Goal: Task Accomplishment & Management: Manage account settings

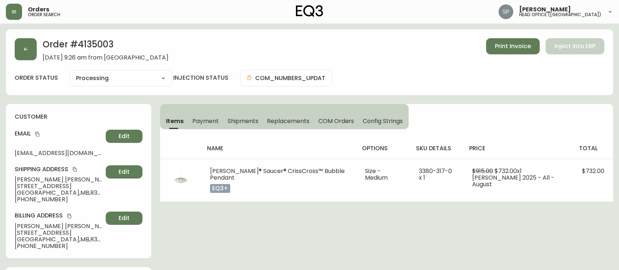
select select "PROCESSING"
click at [34, 56] on button "button" at bounding box center [26, 49] width 22 height 22
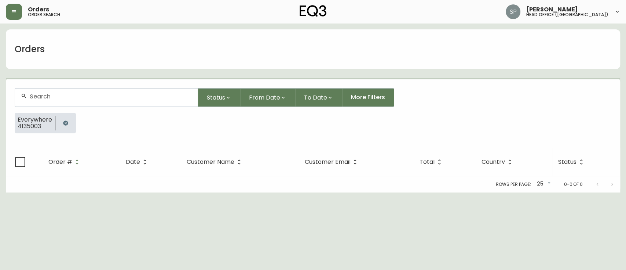
click at [94, 89] on div at bounding box center [106, 97] width 183 height 18
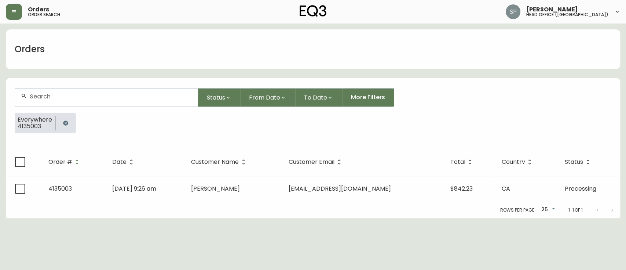
paste input "4135190"
type input "4135190"
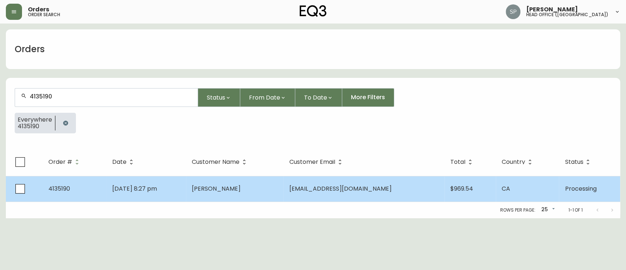
click at [209, 192] on td "Elizabeth Selezneva" at bounding box center [235, 189] width 98 height 26
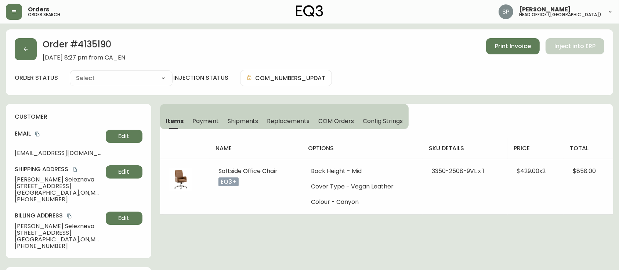
type input "Processing"
select select "PROCESSING"
click at [251, 123] on span "Shipments" at bounding box center [243, 121] width 31 height 8
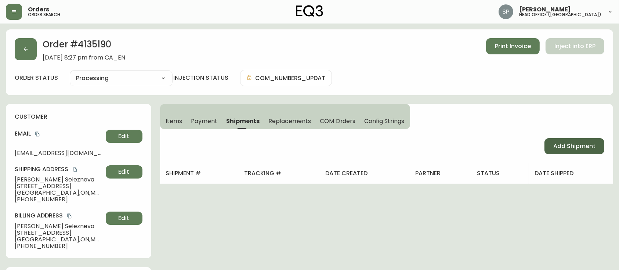
click at [585, 147] on span "Add Shipment" at bounding box center [574, 146] width 42 height 8
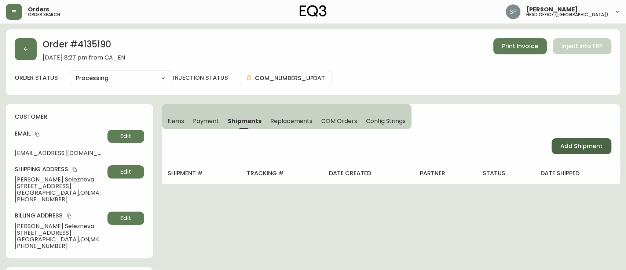
select select "PENDING"
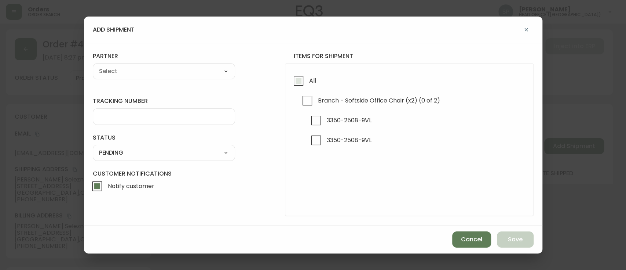
click at [298, 78] on input "All" at bounding box center [298, 80] width 17 height 17
checkbox input "true"
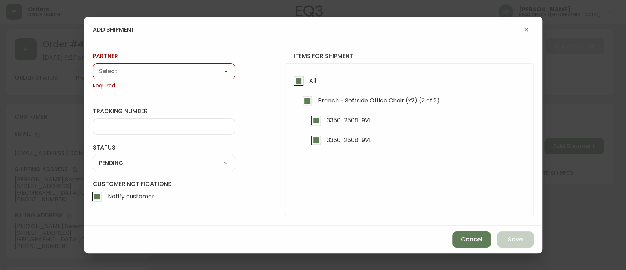
click at [173, 74] on select "A Move to Remember LLC ABF Freight Alero C.H. Robinson Canada Post Canpar Expre…" at bounding box center [164, 71] width 142 height 11
select select "cmf6u4ctn7y5w0146no385xp5"
click at [93, 66] on select "A Move to Remember LLC ABF Freight Alero C.H. Robinson Canada Post Canpar Expre…" at bounding box center [164, 71] width 142 height 11
type input "Canpar Express"
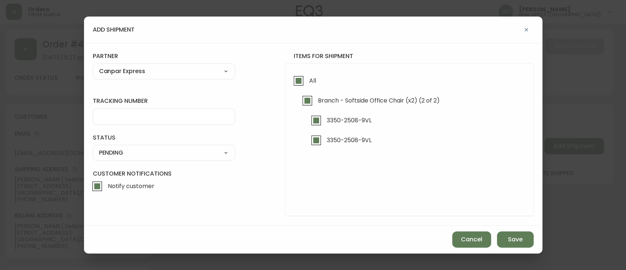
click at [124, 110] on div at bounding box center [164, 116] width 142 height 17
paste input "https://branchfurniture.lateshipment.com/lstrack/D420011210000007411001/RjZIU3F…"
type input "https://branchfurniture.lateshipment.com/lstrack/D420011210000007411001/RjZIU3F…"
click at [128, 146] on div "SHIPPED PENDING CANCELLED" at bounding box center [164, 153] width 142 height 16
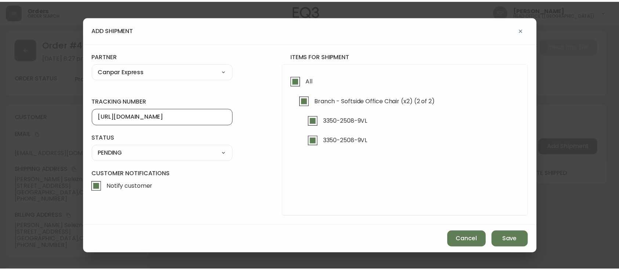
scroll to position [0, 0]
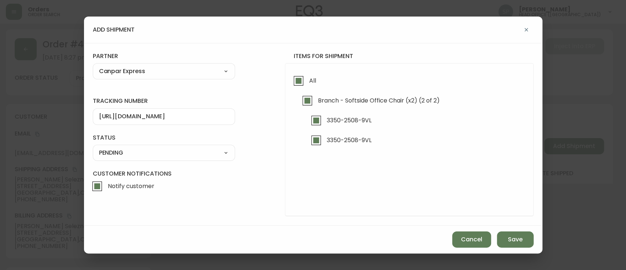
click at [124, 158] on div "SHIPPED PENDING CANCELLED" at bounding box center [164, 153] width 142 height 16
click at [124, 152] on select "SHIPPED PENDING CANCELLED" at bounding box center [164, 152] width 142 height 11
click at [93, 147] on select "SHIPPED PENDING CANCELLED" at bounding box center [164, 152] width 142 height 11
select select "PENDING"
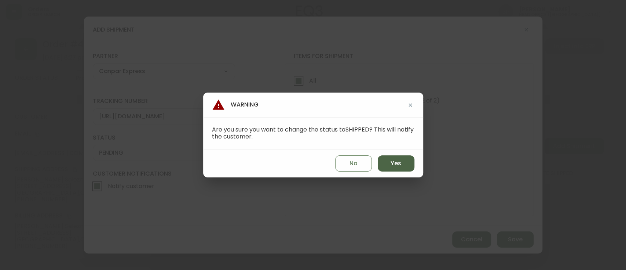
click at [394, 159] on span "Yes" at bounding box center [396, 163] width 11 height 8
type input "SHIPPED"
select select "SHIPPED"
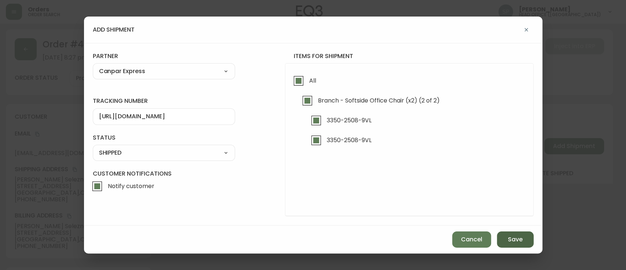
click at [513, 238] on span "Save" at bounding box center [515, 239] width 15 height 8
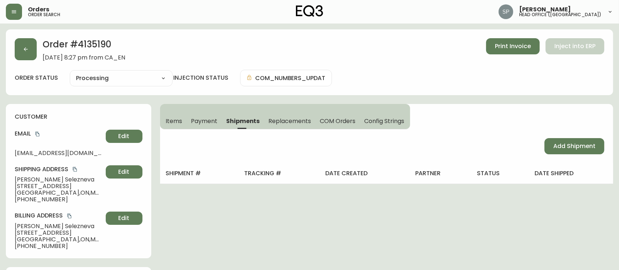
click at [176, 122] on span "Items" at bounding box center [174, 121] width 17 height 8
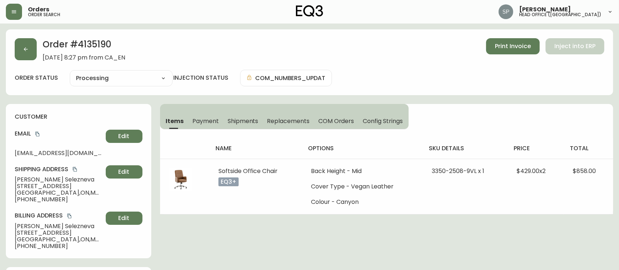
click at [239, 121] on span "Shipments" at bounding box center [243, 121] width 31 height 8
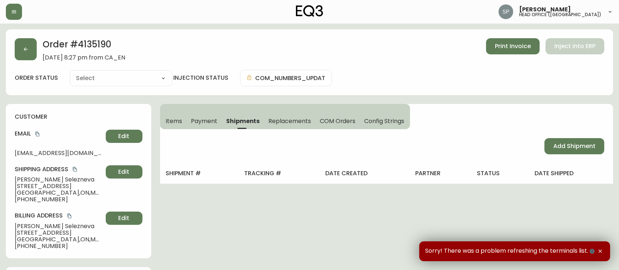
type input "Processing"
select select "PROCESSING"
click at [178, 117] on span "Items" at bounding box center [174, 121] width 17 height 8
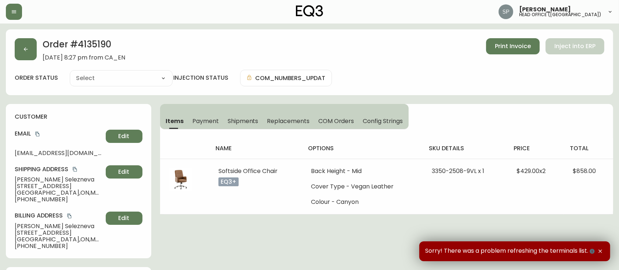
type input "Processing"
select select "PROCESSING"
